Goal: Transaction & Acquisition: Purchase product/service

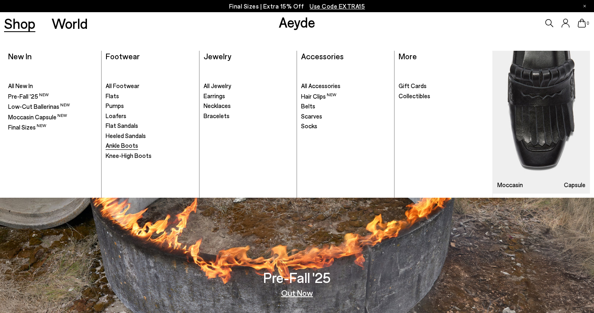
click at [127, 149] on span "Ankle Boots" at bounding box center [122, 145] width 33 height 7
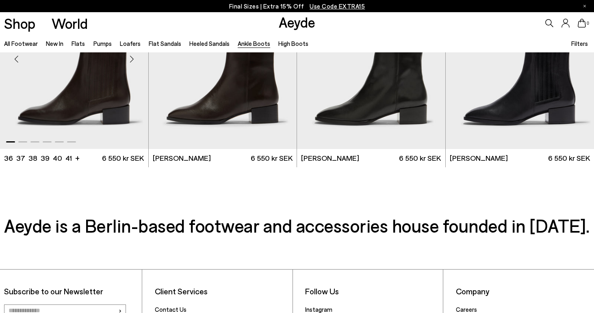
scroll to position [1728, 0]
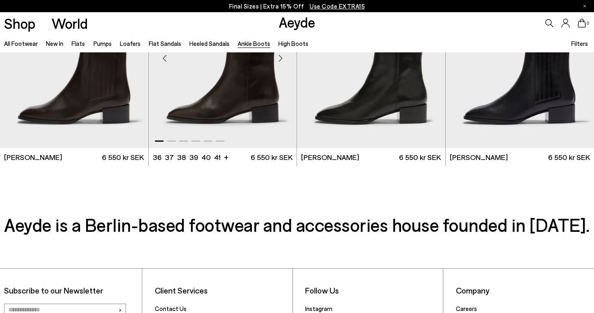
click at [219, 86] on img "1 / 6" at bounding box center [223, 55] width 148 height 186
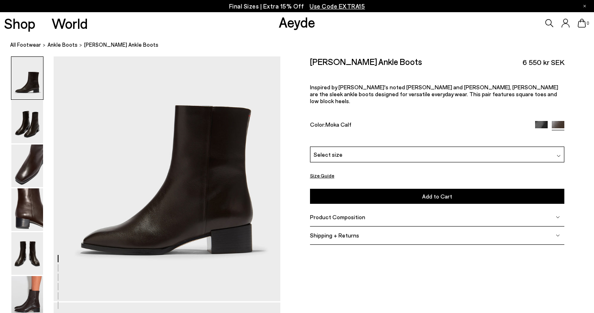
scroll to position [59, 0]
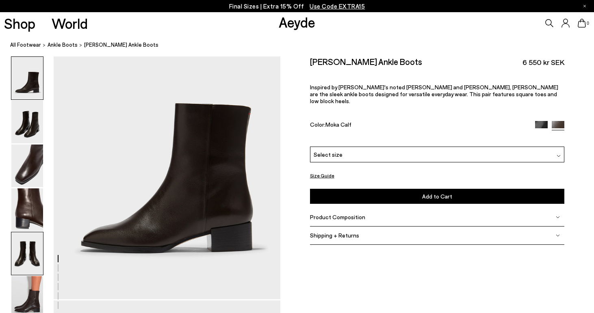
click at [37, 258] on img at bounding box center [27, 254] width 32 height 43
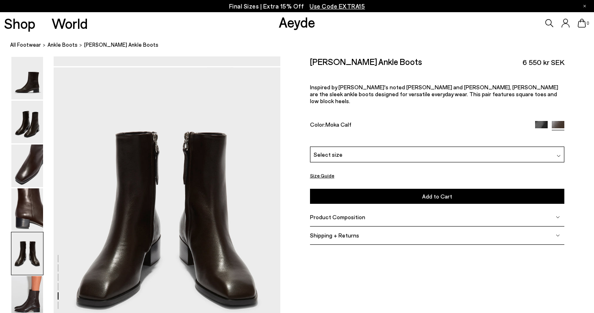
scroll to position [1215, 0]
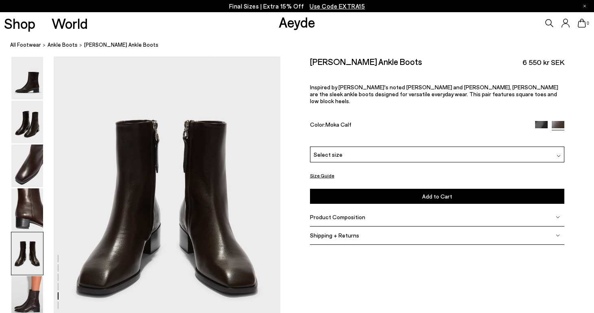
click at [325, 171] on button "Size Guide" at bounding box center [322, 176] width 24 height 10
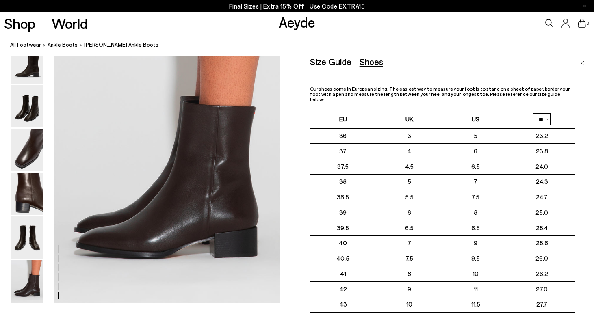
scroll to position [1569, 0]
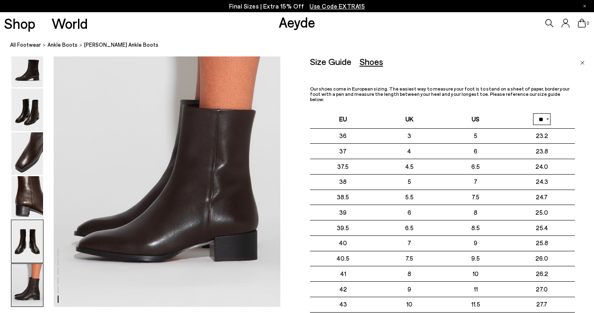
click at [29, 244] on img at bounding box center [27, 241] width 32 height 43
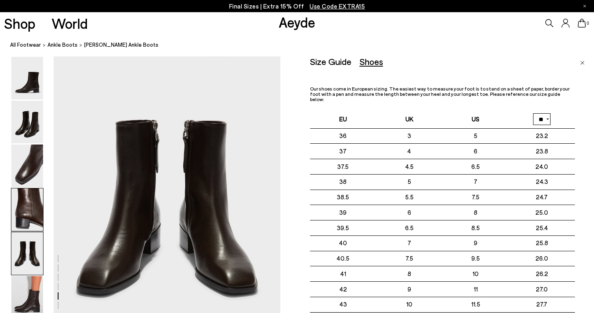
click at [28, 212] on img at bounding box center [27, 210] width 32 height 43
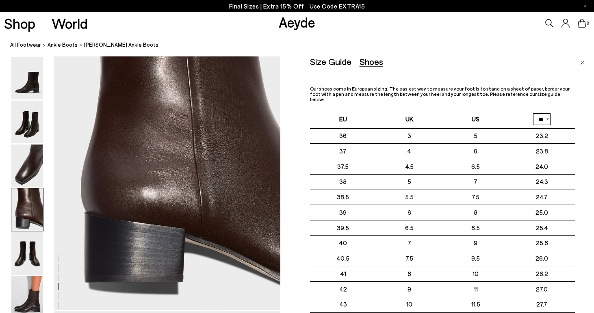
click at [25, 188] on div at bounding box center [27, 188] width 33 height 263
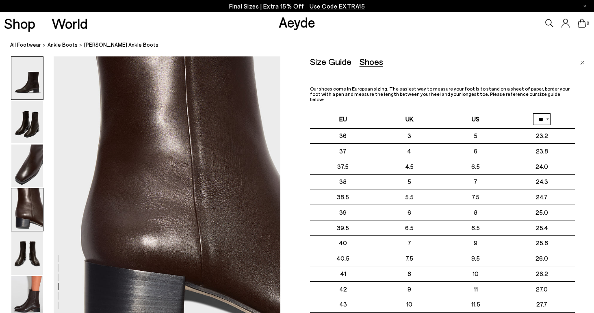
click at [26, 80] on img at bounding box center [27, 78] width 32 height 43
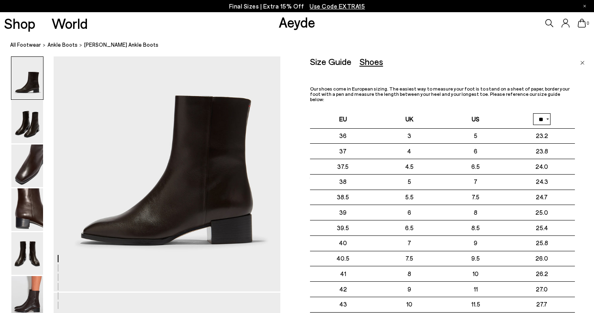
scroll to position [0, 0]
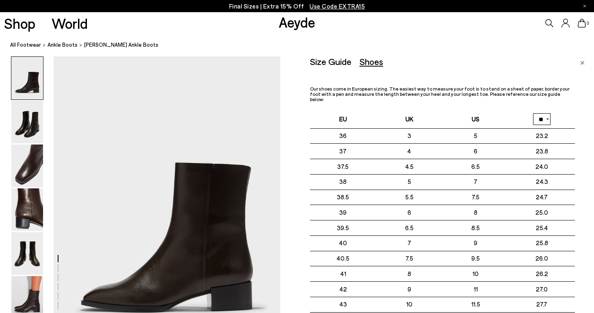
click at [21, 138] on img at bounding box center [27, 122] width 32 height 43
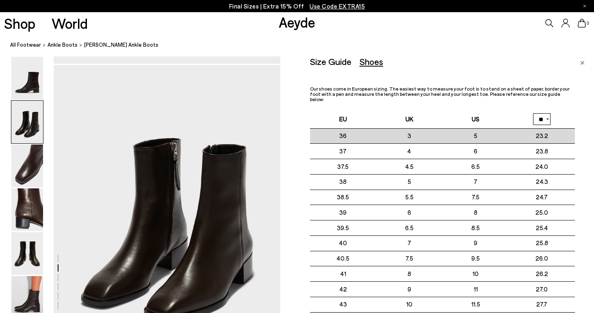
scroll to position [304, 0]
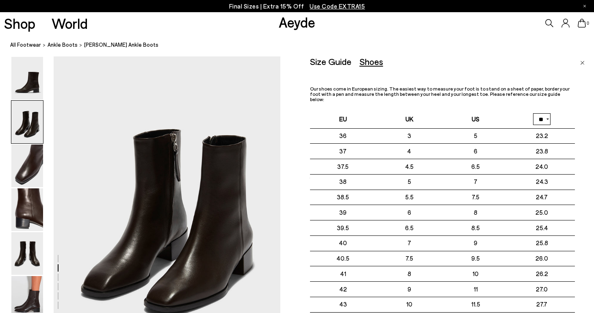
click at [581, 61] on img "Close" at bounding box center [583, 63] width 4 height 4
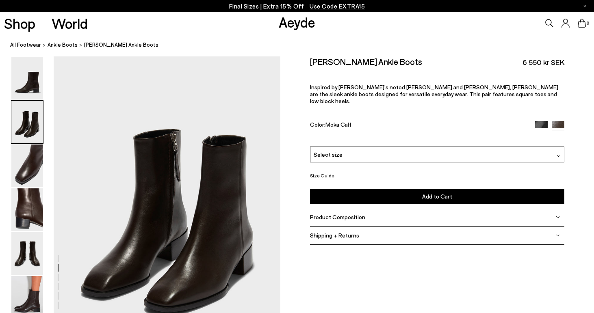
click at [328, 171] on button "Size Guide" at bounding box center [322, 176] width 24 height 10
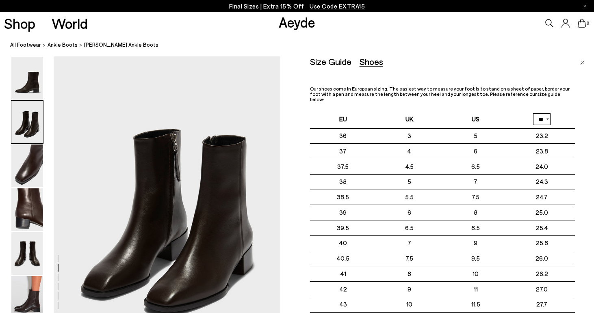
click at [581, 63] on img "Close" at bounding box center [583, 63] width 4 height 4
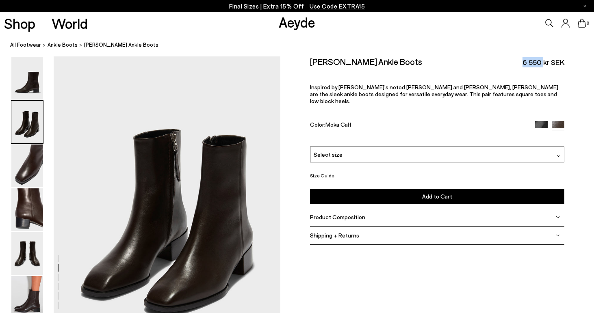
drag, startPoint x: 522, startPoint y: 64, endPoint x: 544, endPoint y: 64, distance: 21.1
click at [544, 64] on div "[PERSON_NAME] Ankle Boots 6 550 kr SEK" at bounding box center [437, 62] width 255 height 11
click at [527, 84] on span "Inspired by [PERSON_NAME]'s noted [PERSON_NAME] and [PERSON_NAME], [PERSON_NAME…" at bounding box center [434, 94] width 248 height 21
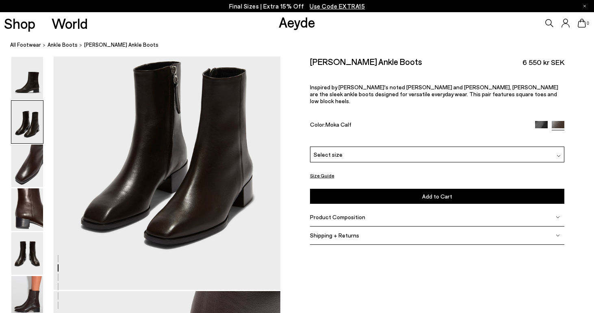
scroll to position [378, 0]
